Goal: Task Accomplishment & Management: Manage account settings

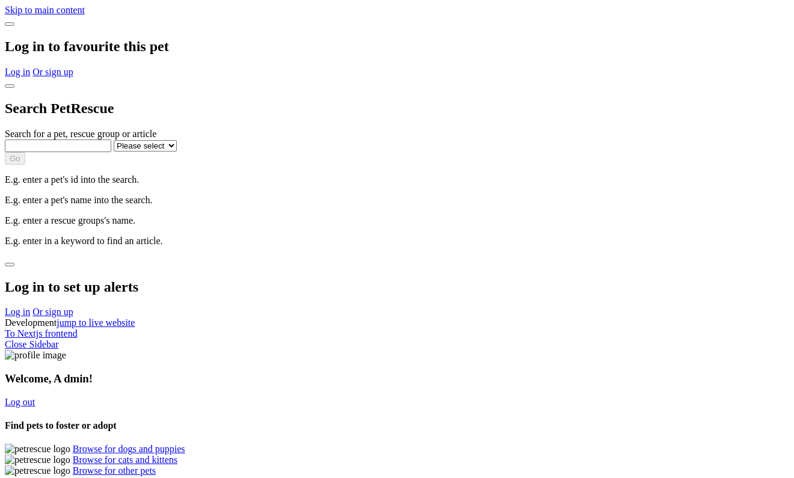
scroll to position [488, 0]
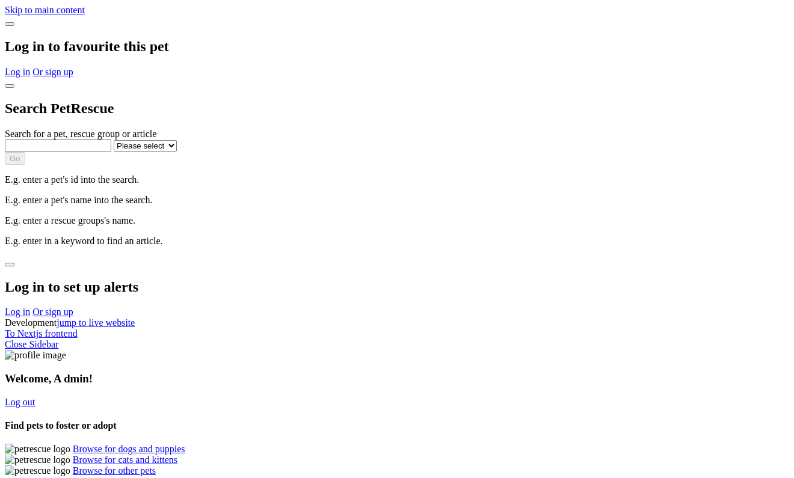
scroll to position [488, 0]
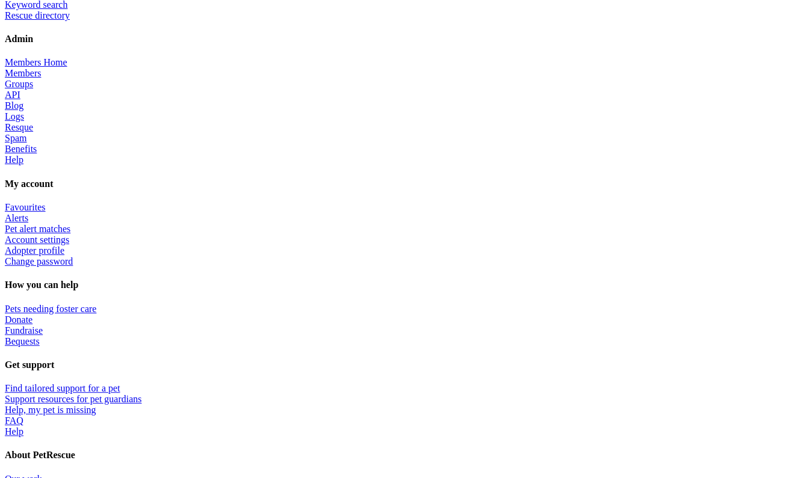
scroll to position [537, 0]
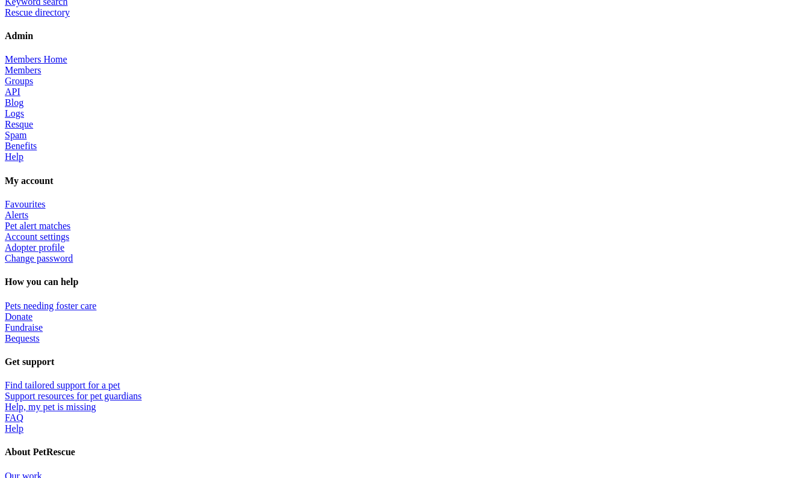
scroll to position [536, 0]
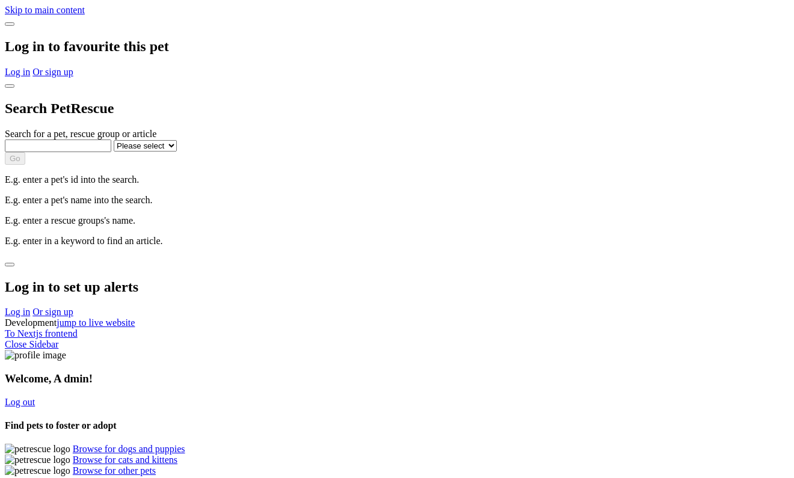
scroll to position [536, 0]
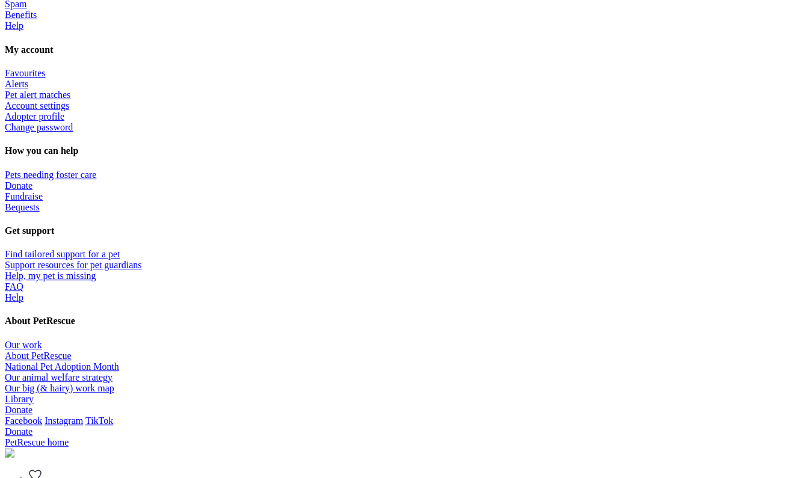
scroll to position [670, 0]
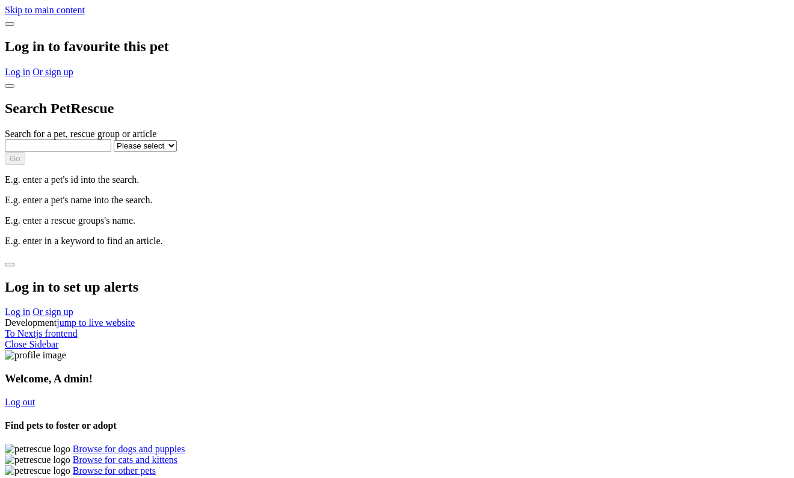
scroll to position [679, 0]
